Goal: Transaction & Acquisition: Purchase product/service

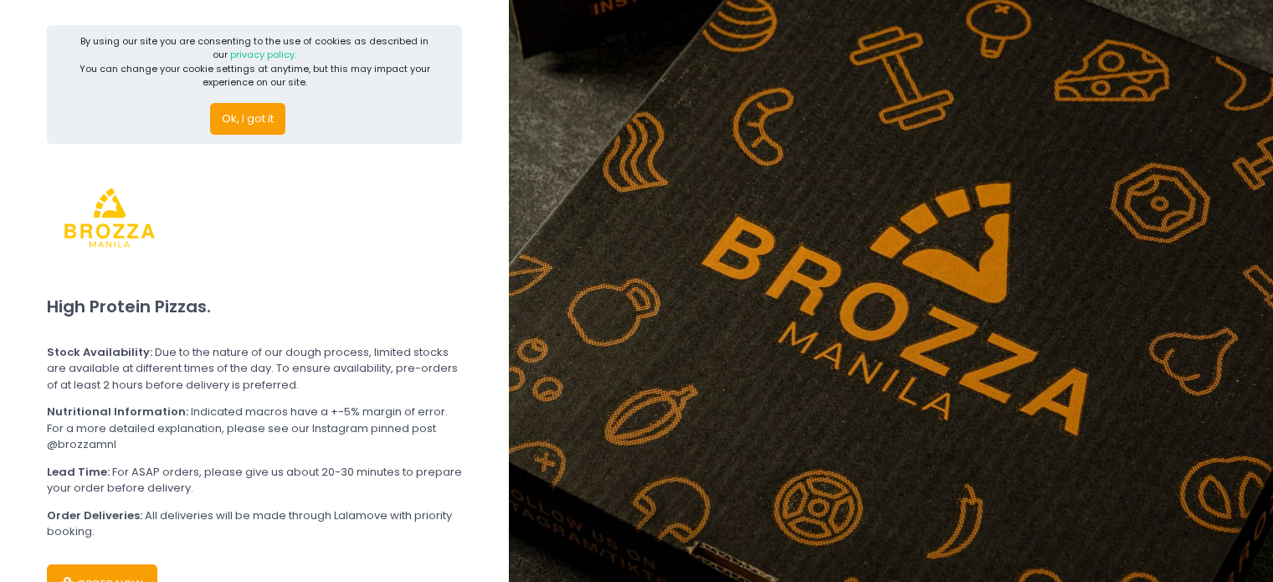
click at [252, 121] on button "Ok, I got it" at bounding box center [247, 119] width 75 height 32
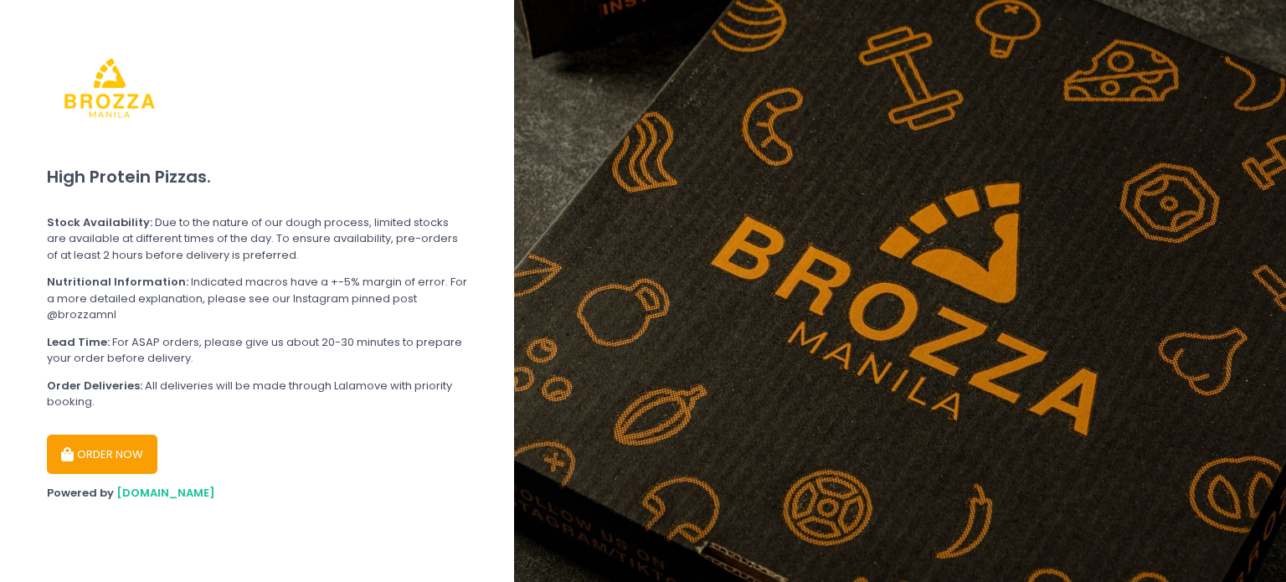
click at [114, 441] on button "ORDER NOW" at bounding box center [102, 454] width 110 height 40
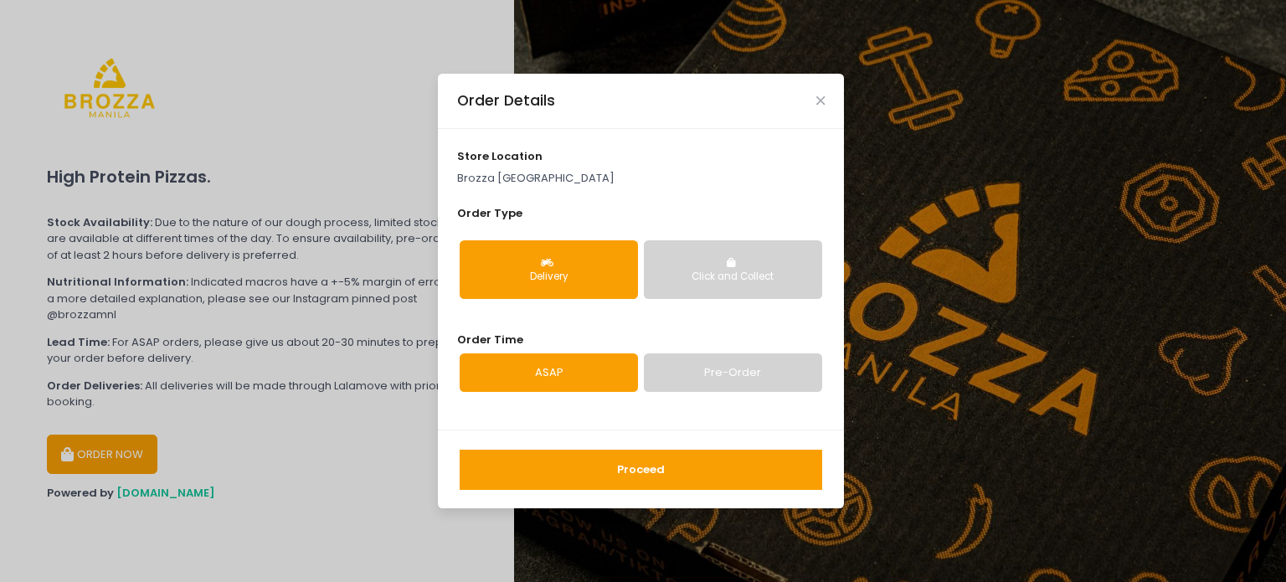
click at [622, 454] on button "Proceed" at bounding box center [640, 469] width 362 height 40
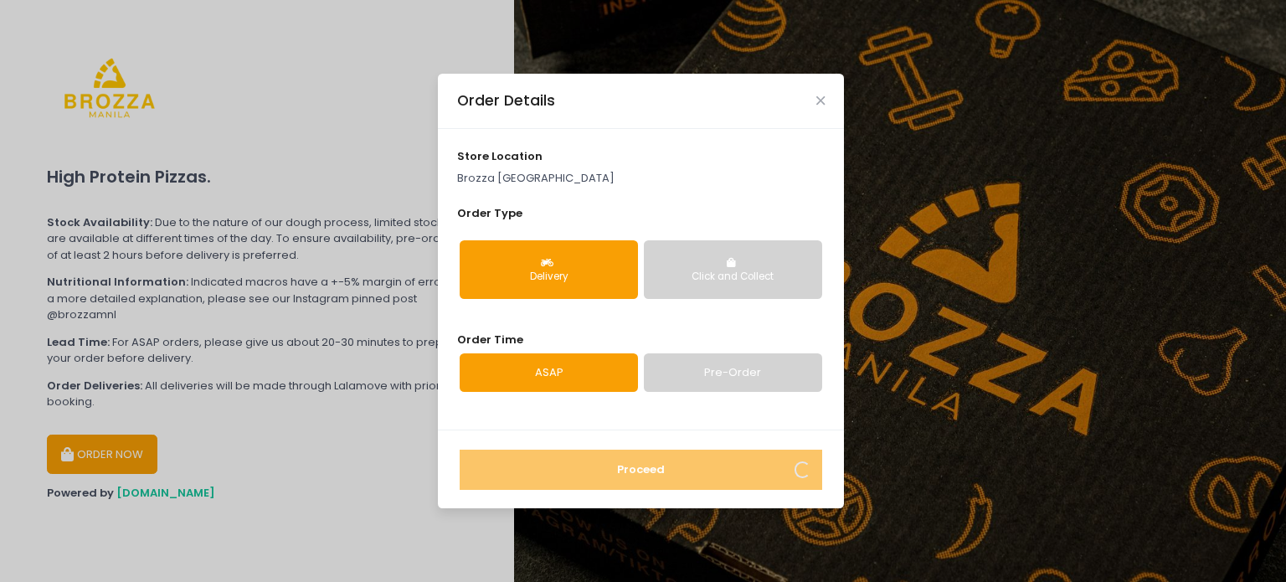
click at [670, 362] on link "Pre-Order" at bounding box center [733, 372] width 178 height 38
select select "2025-09-02"
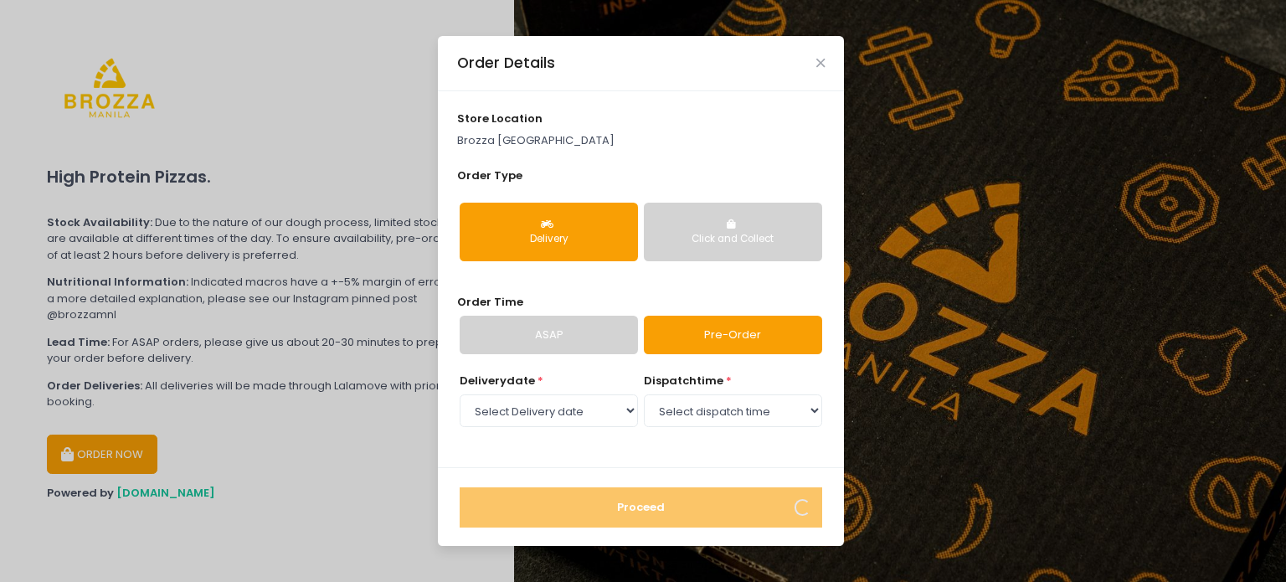
click at [567, 337] on link "ASAP" at bounding box center [548, 335] width 178 height 38
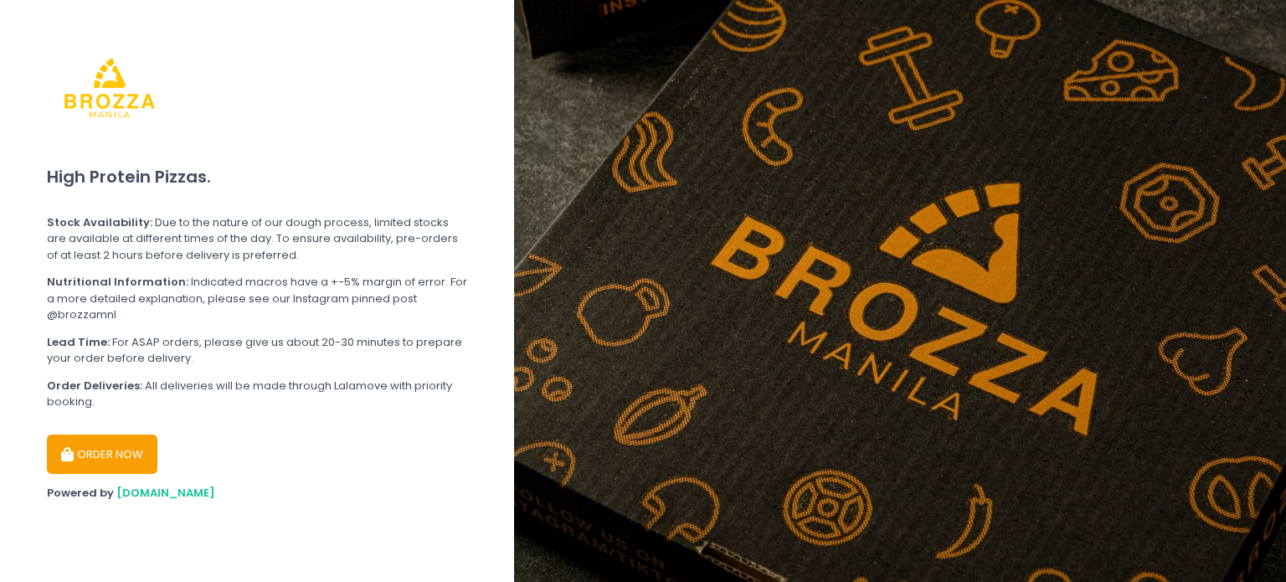
click at [90, 446] on button "ORDER NOW" at bounding box center [102, 454] width 110 height 40
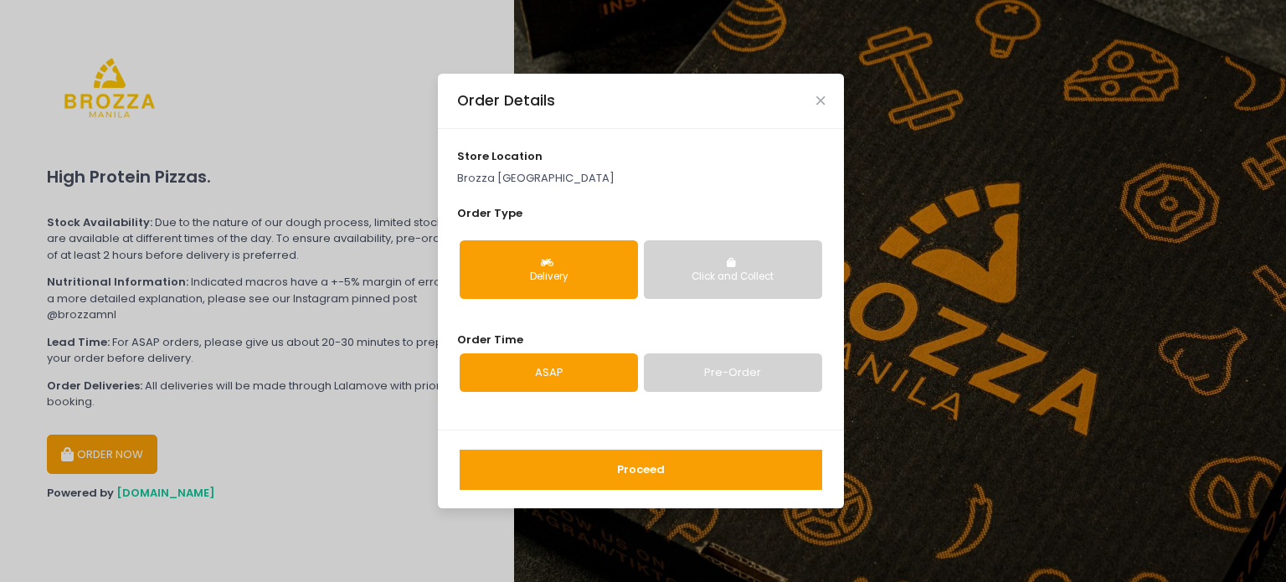
click at [629, 472] on button "Proceed" at bounding box center [640, 469] width 362 height 40
